Goal: Transaction & Acquisition: Purchase product/service

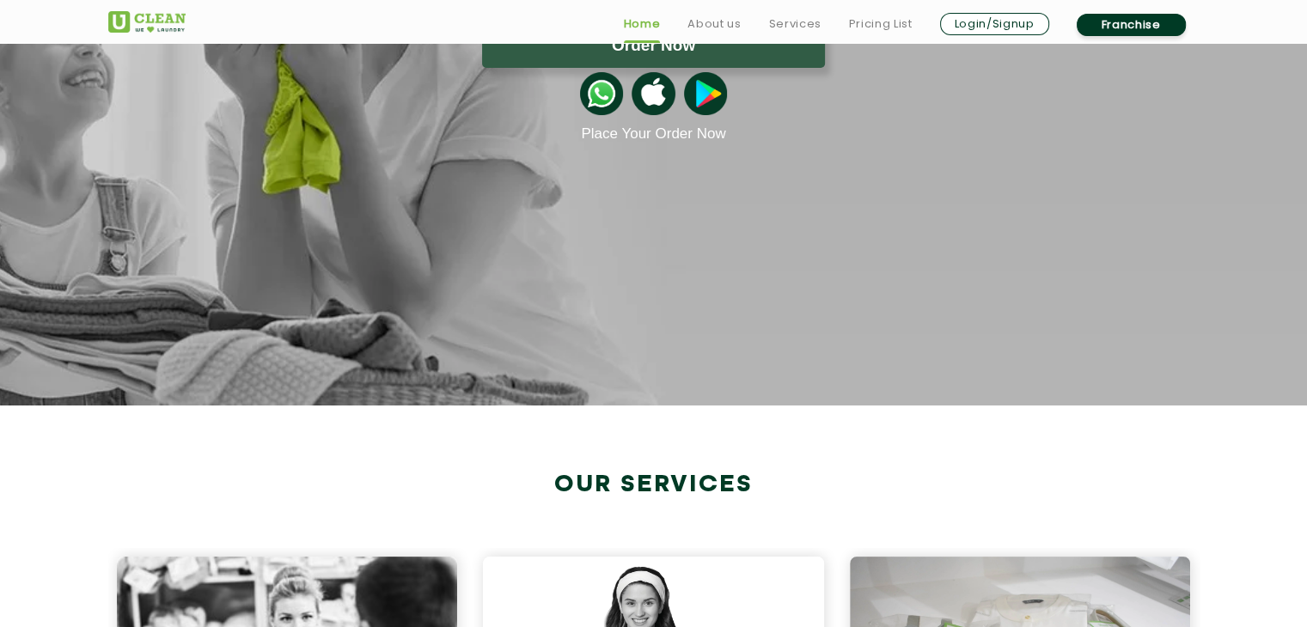
scroll to position [773, 0]
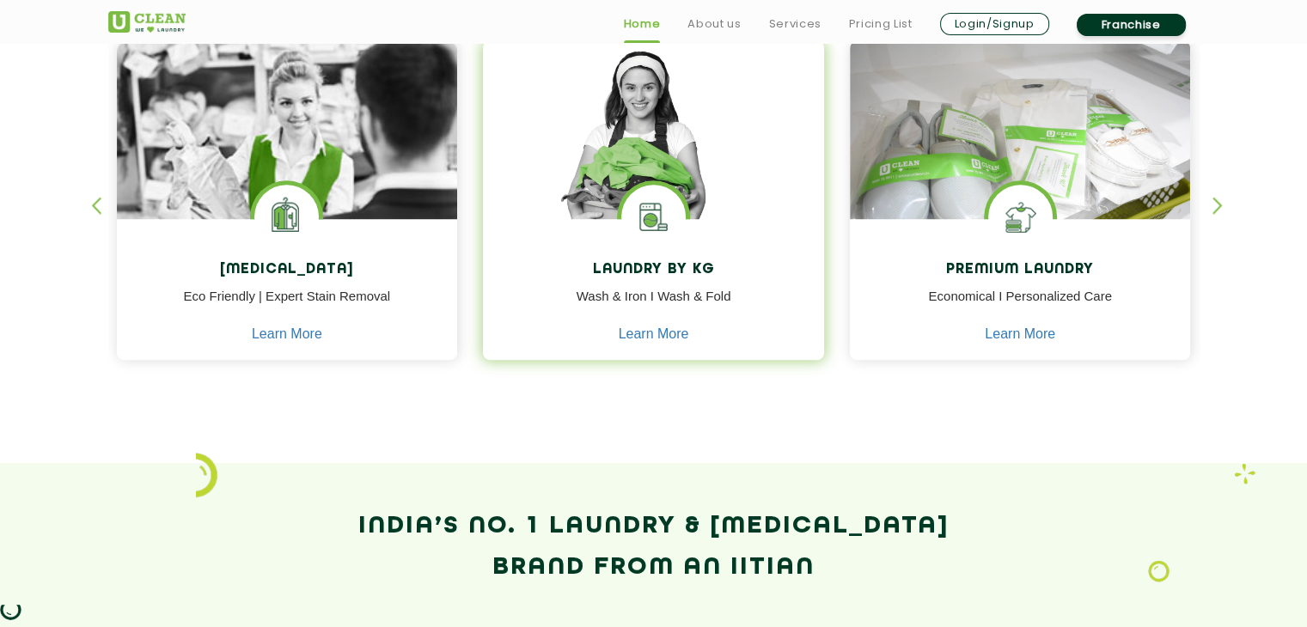
click at [650, 265] on h4 "Laundry by Kg" at bounding box center [653, 270] width 315 height 16
click at [649, 265] on h4 "Laundry by Kg" at bounding box center [653, 270] width 315 height 16
click at [643, 204] on img at bounding box center [653, 217] width 64 height 64
click at [643, 167] on img at bounding box center [653, 154] width 341 height 227
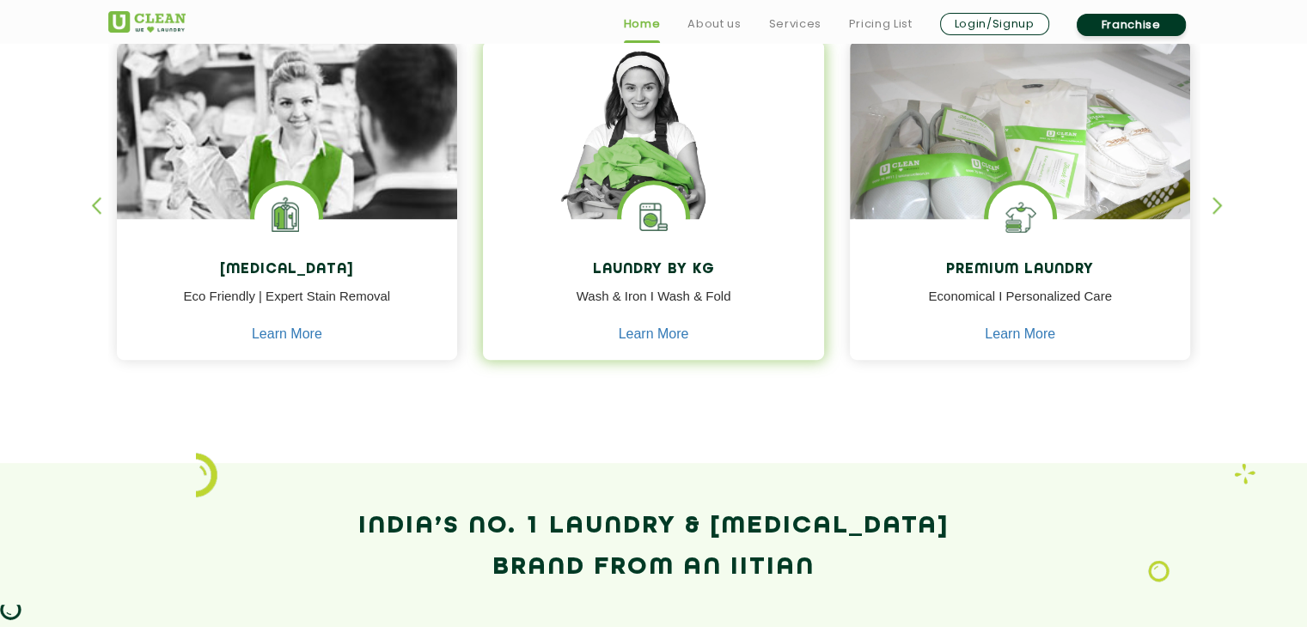
click at [643, 167] on img at bounding box center [653, 154] width 341 height 227
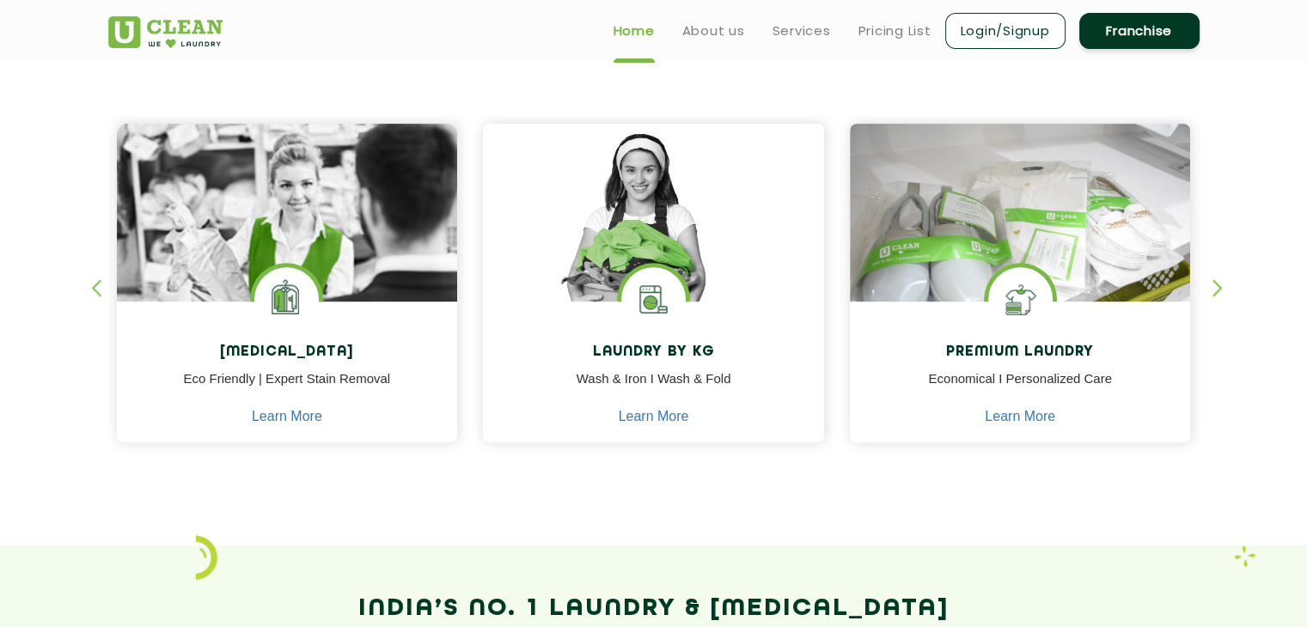
scroll to position [687, 0]
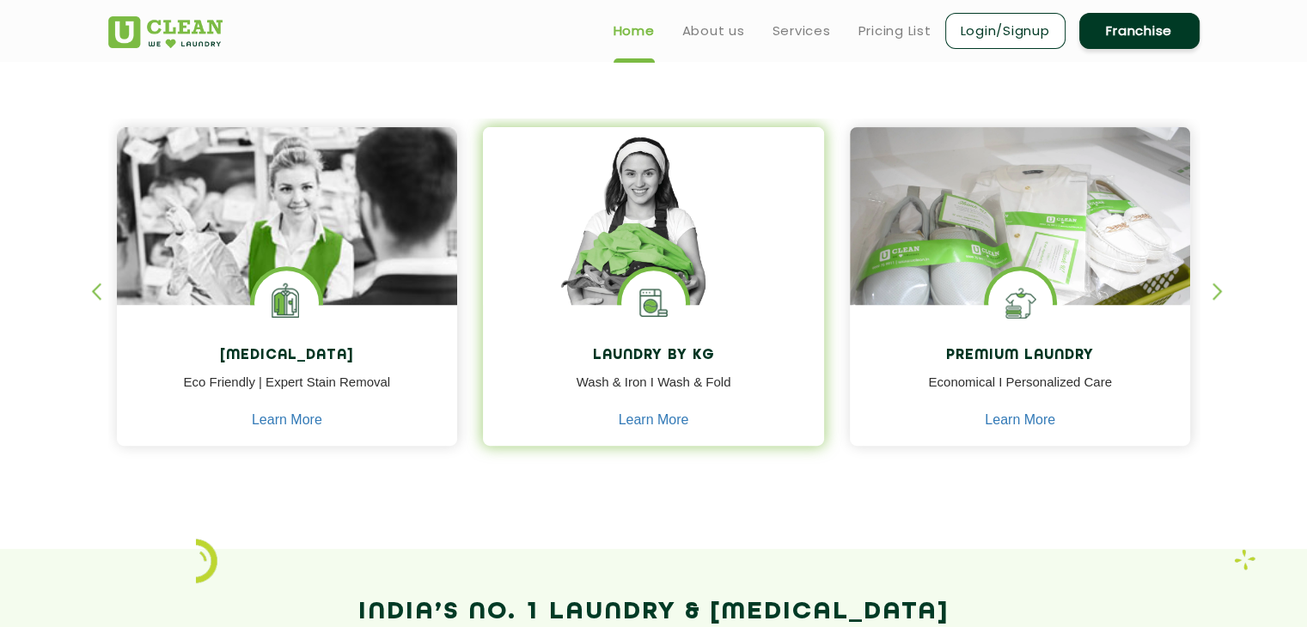
click at [681, 312] on img at bounding box center [653, 303] width 64 height 64
click at [768, 241] on img at bounding box center [653, 240] width 341 height 227
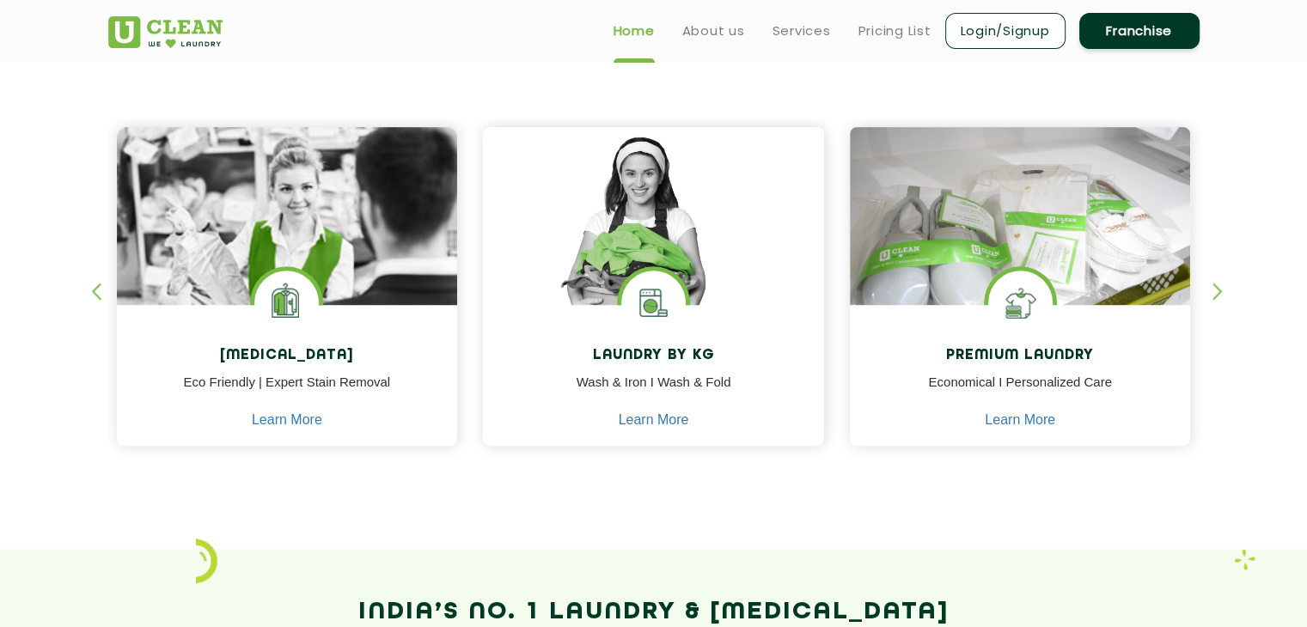
click at [636, 40] on link "Home" at bounding box center [633, 31] width 41 height 21
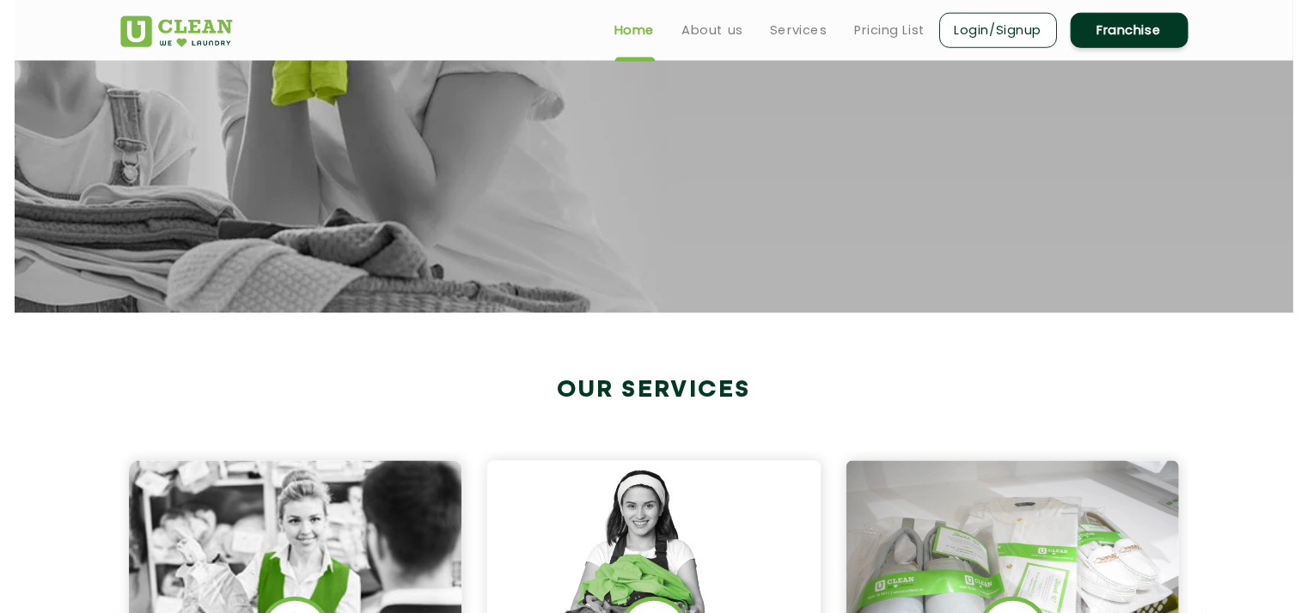
scroll to position [0, 0]
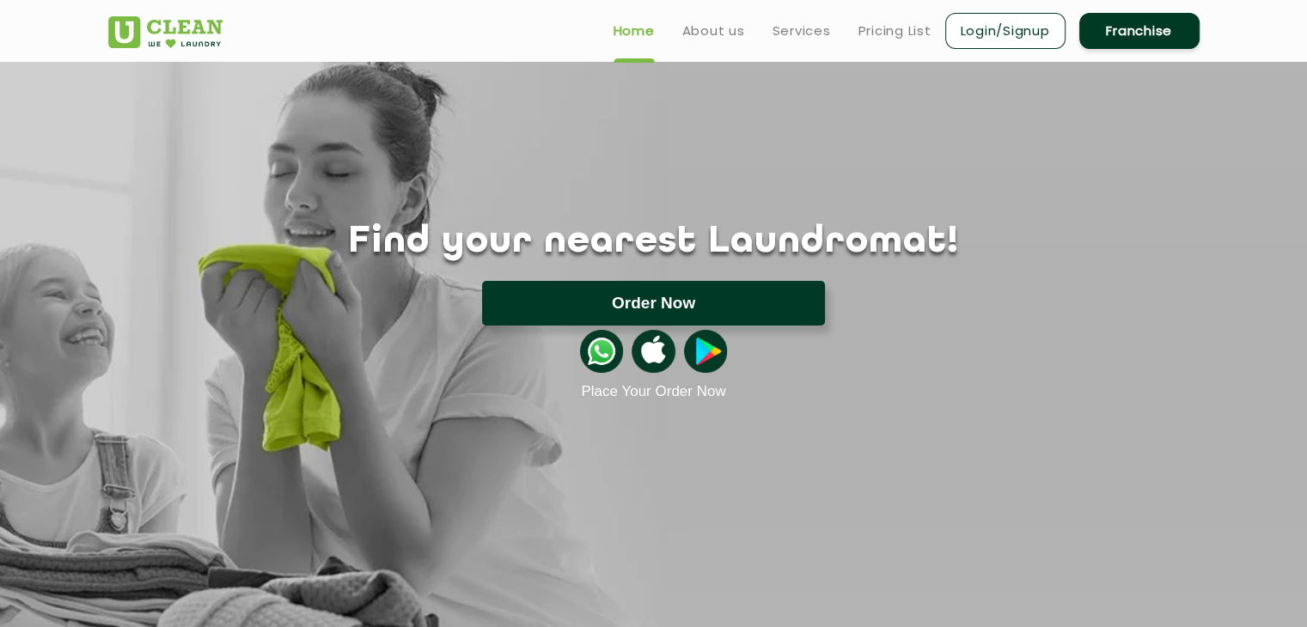
click at [711, 313] on button "Order Now" at bounding box center [653, 303] width 343 height 45
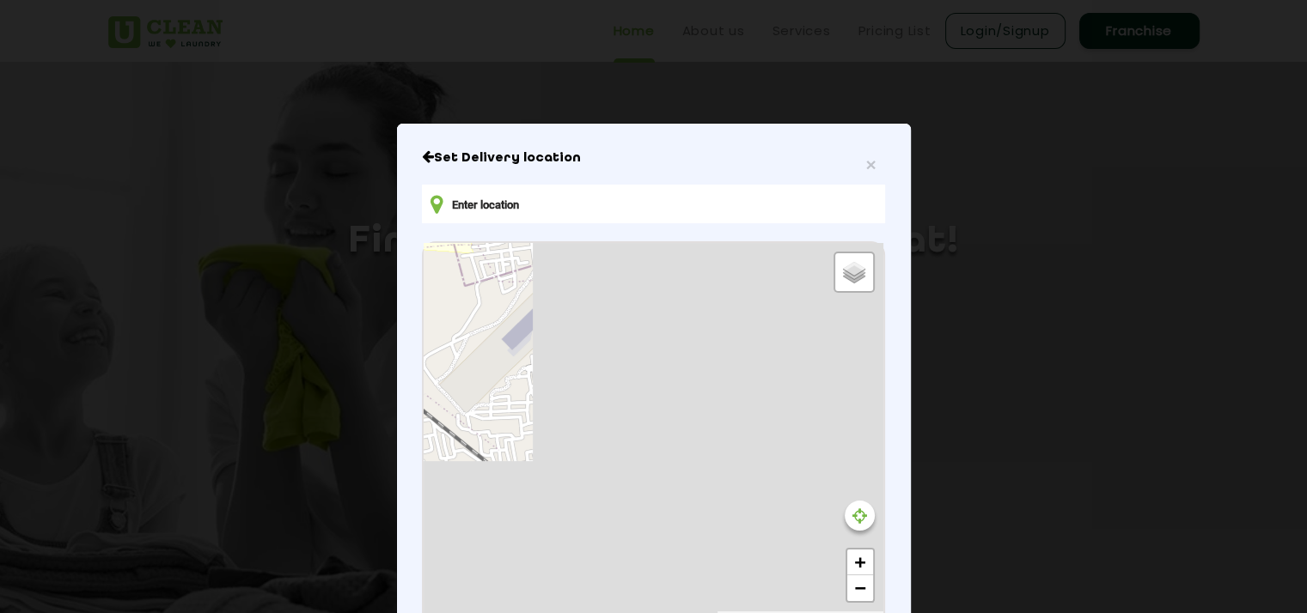
type input "[STREET_ADDRESS]"
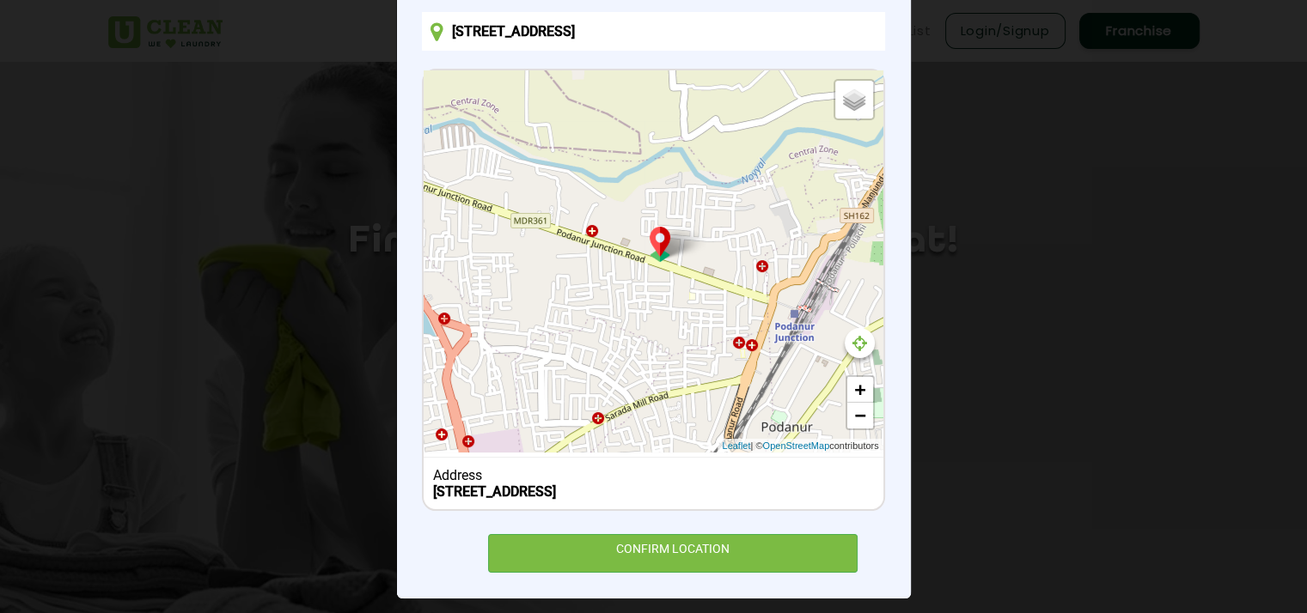
scroll to position [184, 0]
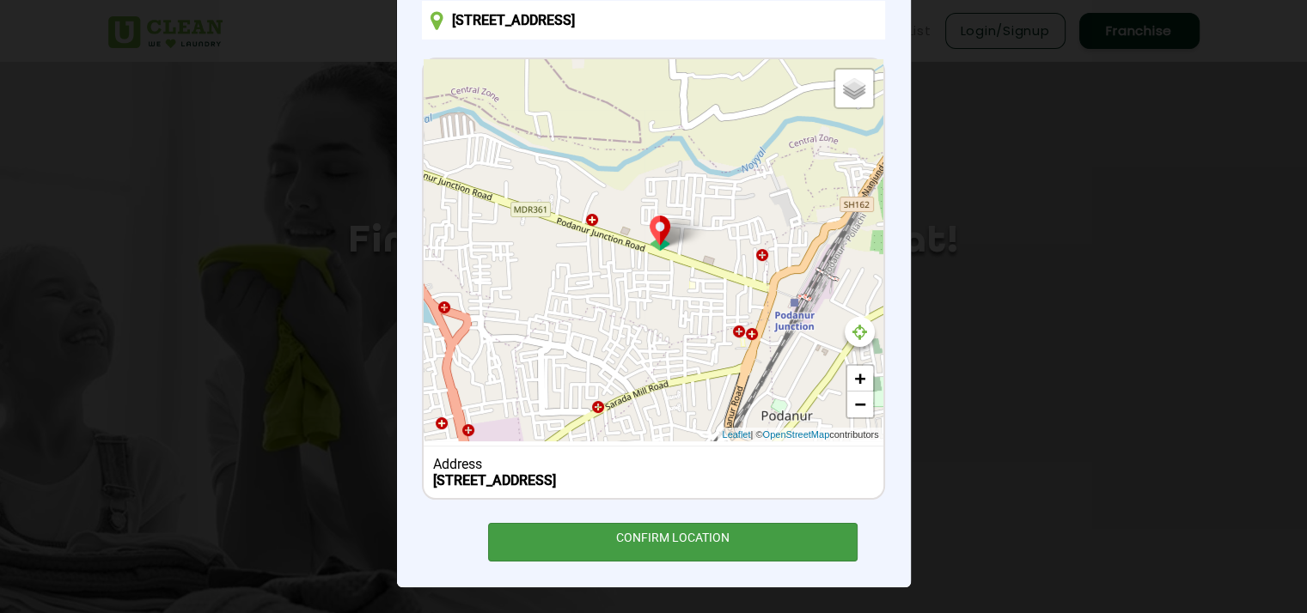
click at [838, 544] on div "CONFIRM LOCATION" at bounding box center [673, 542] width 370 height 39
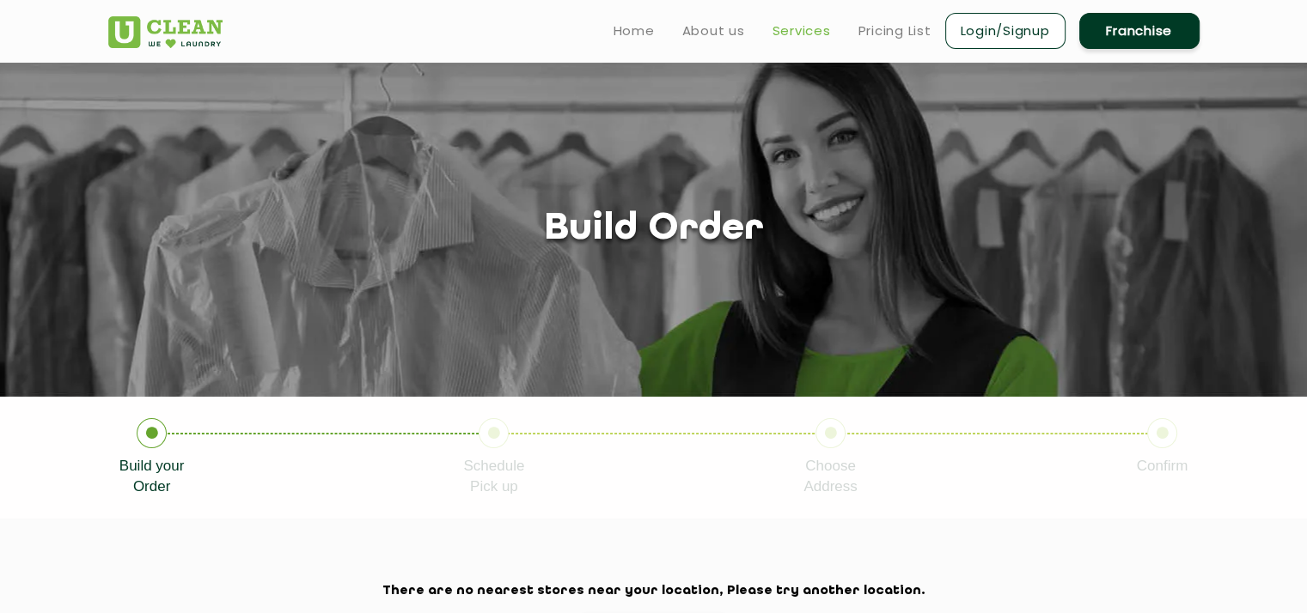
click at [793, 36] on link "Services" at bounding box center [801, 31] width 58 height 21
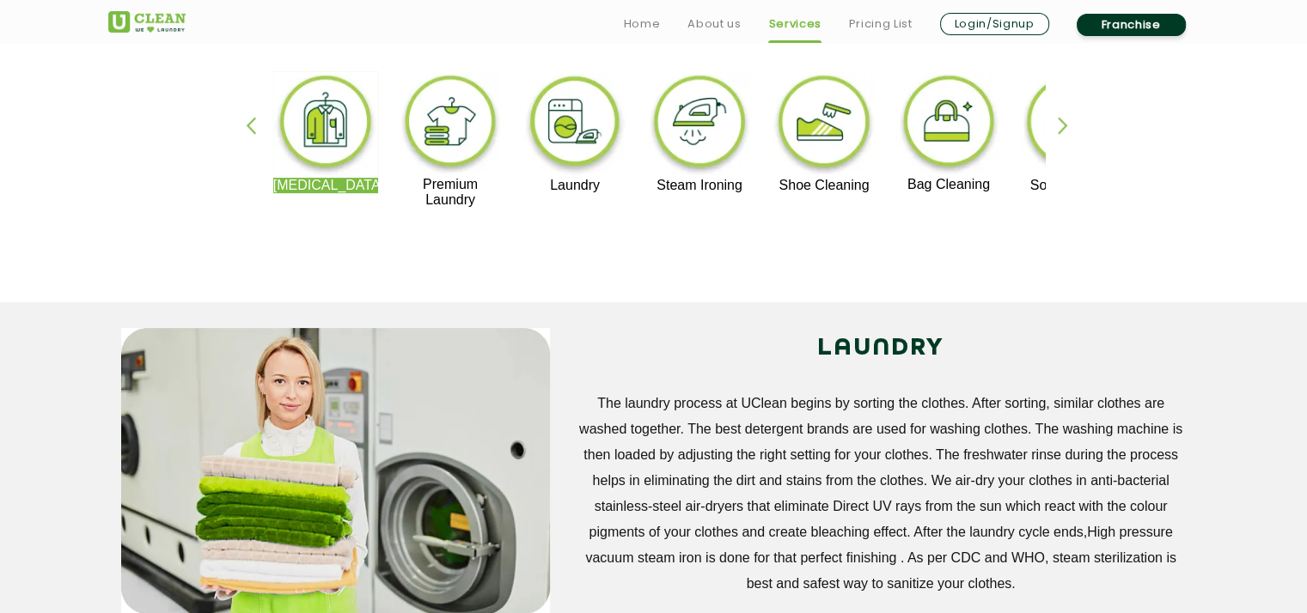
scroll to position [601, 0]
